Goal: Check status: Check status

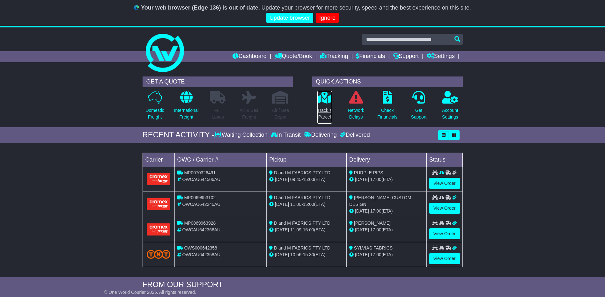
click at [325, 109] on p "Track a Parcel" at bounding box center [324, 113] width 15 height 13
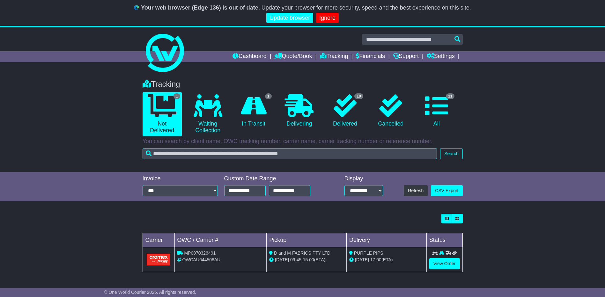
scroll to position [26, 0]
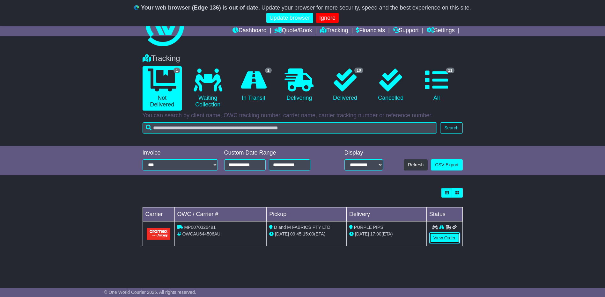
click at [445, 237] on link "View Order" at bounding box center [444, 237] width 31 height 11
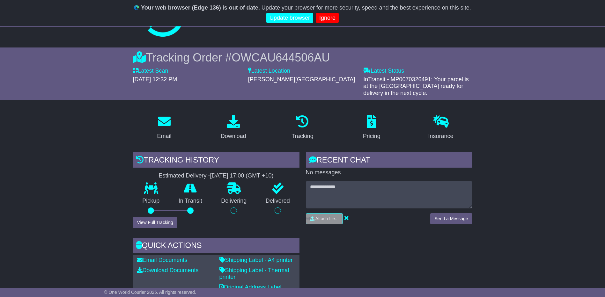
scroll to position [4, 0]
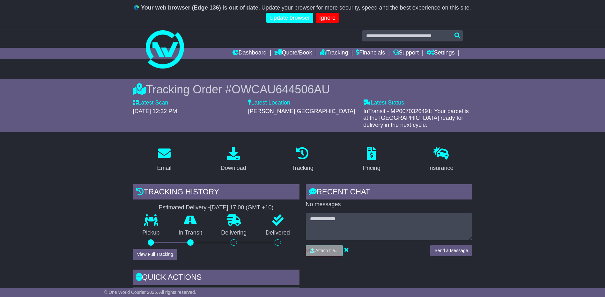
drag, startPoint x: 410, startPoint y: 124, endPoint x: 149, endPoint y: 61, distance: 268.9
drag, startPoint x: 149, startPoint y: 61, endPoint x: 152, endPoint y: 61, distance: 3.3
copy div "Dashboard Quote/Book Domestic International Saved Quotes Drafts Domestic Quote …"
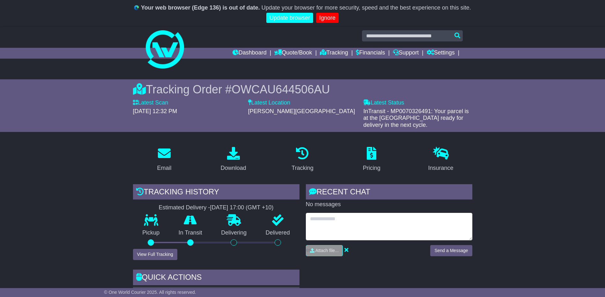
click at [330, 227] on textarea at bounding box center [389, 226] width 166 height 27
type textarea "**********"
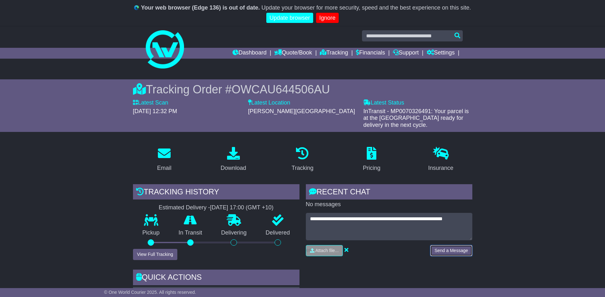
click at [453, 250] on button "Send a Message" at bounding box center [451, 250] width 42 height 11
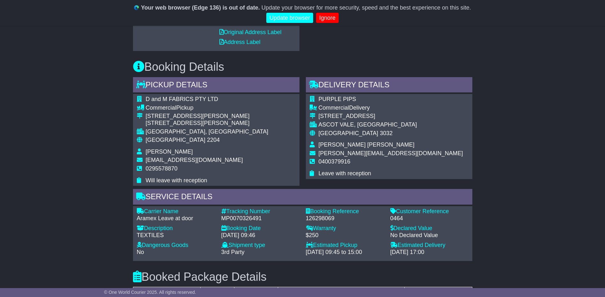
scroll to position [259, 0]
